Goal: Browse casually: Explore the website without a specific task or goal

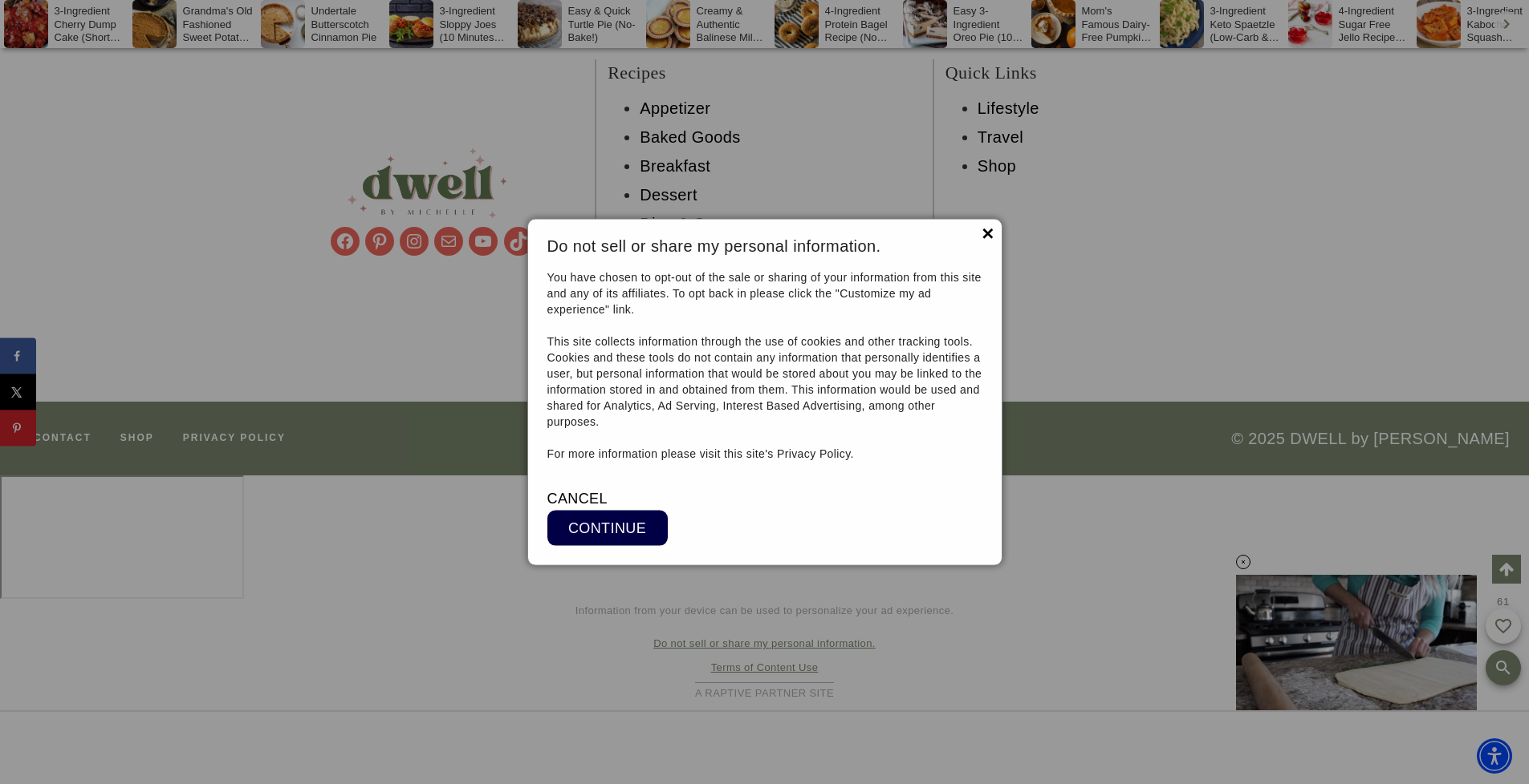
scroll to position [15317, 0]
